Goal: Information Seeking & Learning: Learn about a topic

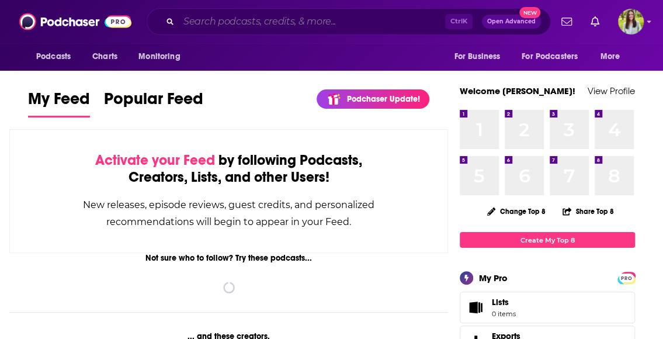
click at [325, 27] on input "Search podcasts, credits, & more..." at bounding box center [312, 21] width 266 height 19
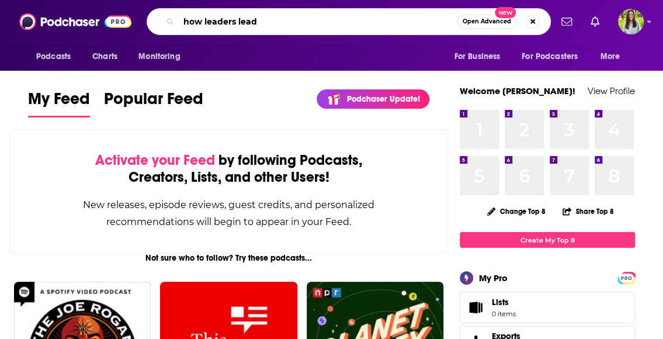
type input "how leaders lead"
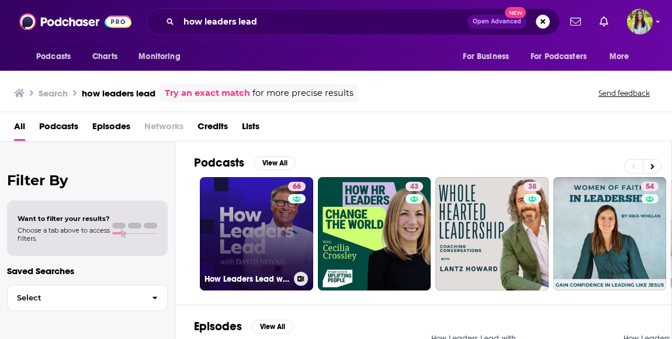
click at [236, 200] on link "66 How Leaders Lead with [PERSON_NAME]" at bounding box center [256, 233] width 113 height 113
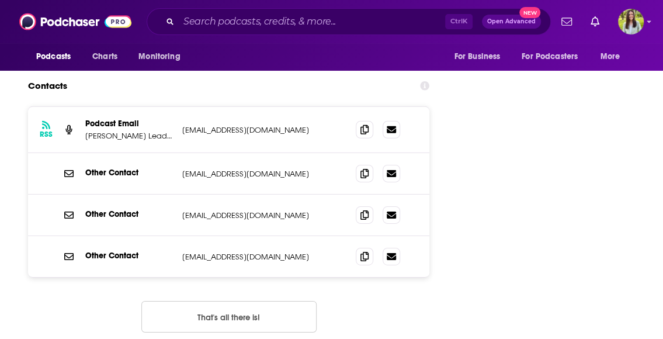
scroll to position [1483, 0]
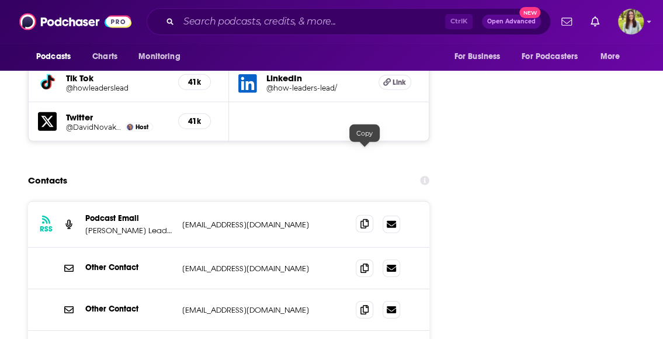
click at [366, 219] on icon at bounding box center [364, 223] width 8 height 9
